Goal: Transaction & Acquisition: Purchase product/service

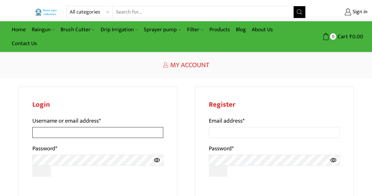
type input "[EMAIL_ADDRESS][PERSON_NAME][DOMAIN_NAME]"
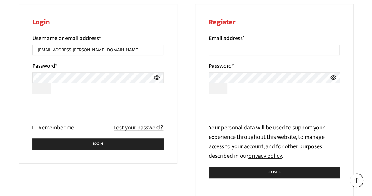
scroll to position [83, 0]
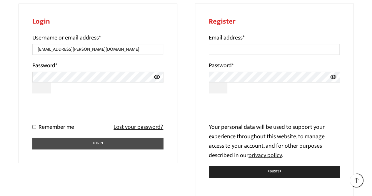
click at [97, 144] on button "Log in" at bounding box center [97, 142] width 131 height 11
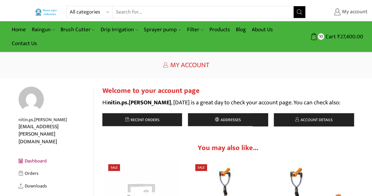
click at [353, 11] on span "My account" at bounding box center [354, 12] width 27 height 8
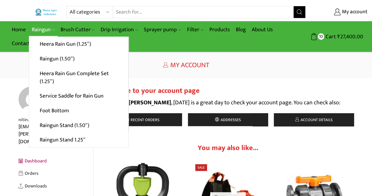
click at [46, 28] on link "Raingun" at bounding box center [43, 30] width 29 height 14
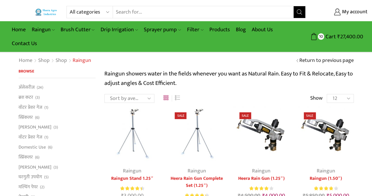
click at [142, 16] on input "Search input" at bounding box center [203, 12] width 181 height 12
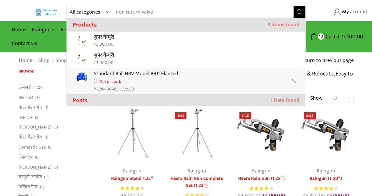
click at [151, 13] on input "non return valve" at bounding box center [199, 12] width 173 height 12
type input "n"
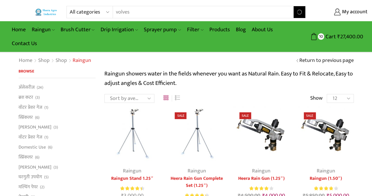
type input "volves"
click at [294, 6] on button "Search" at bounding box center [300, 12] width 12 height 12
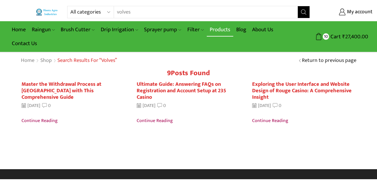
click at [213, 32] on link "Products" at bounding box center [220, 30] width 26 height 14
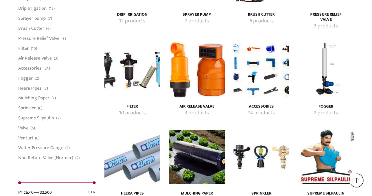
scroll to position [1008, 0]
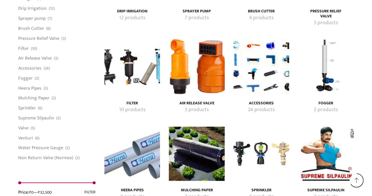
click at [214, 72] on img "Visit product category Air Release Valve" at bounding box center [197, 67] width 56 height 56
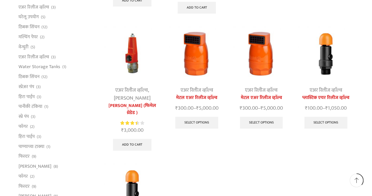
scroll to position [182, 0]
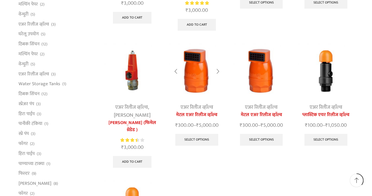
click at [196, 75] on img at bounding box center [197, 71] width 56 height 56
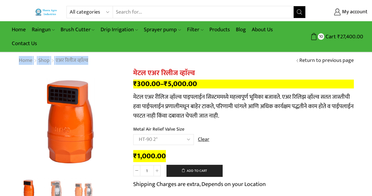
drag, startPoint x: 370, startPoint y: 45, endPoint x: 371, endPoint y: 56, distance: 10.9
click at [182, 141] on select "Choose an option HT-87P 3/4" HT-88P 1" HT-89 1.5" HT-90 2" HT-91 3" HT-92 4"" at bounding box center [163, 139] width 61 height 11
click at [257, 136] on td "Choose an option HT-87P 3/4" HT-88P 1" HT-89 1.5" HT-90 2" HT-91 3" HT-92 4" Cl…" at bounding box center [243, 142] width 221 height 16
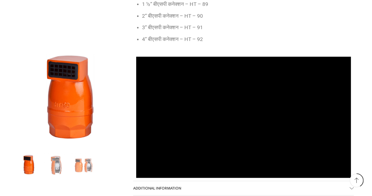
scroll to position [419, 0]
